Goal: Information Seeking & Learning: Learn about a topic

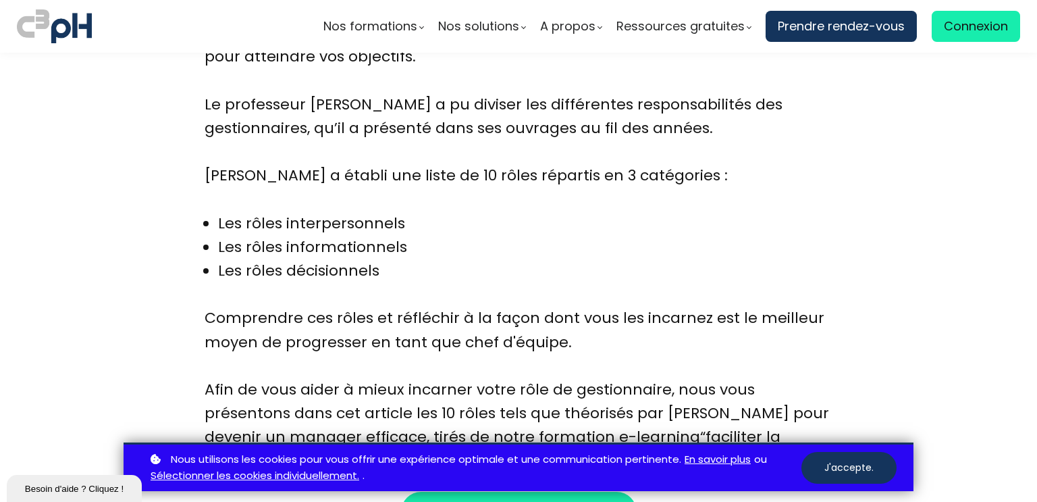
scroll to position [793, 0]
